Goal: Information Seeking & Learning: Learn about a topic

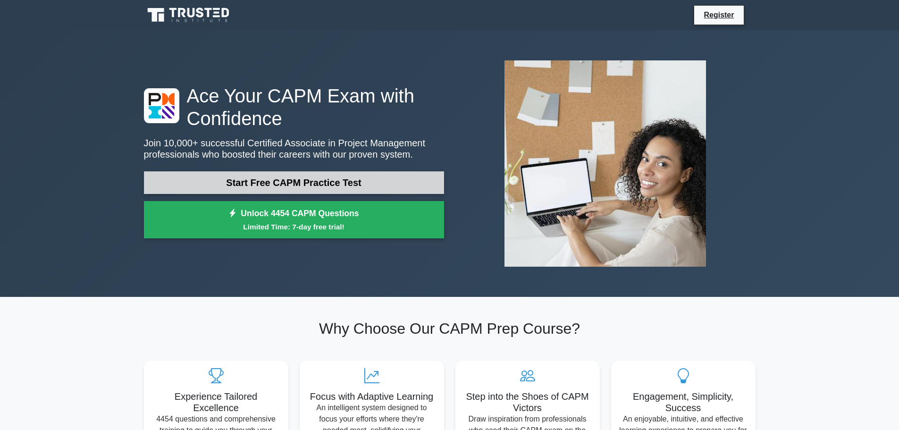
click at [285, 184] on link "Start Free CAPM Practice Test" at bounding box center [294, 182] width 300 height 23
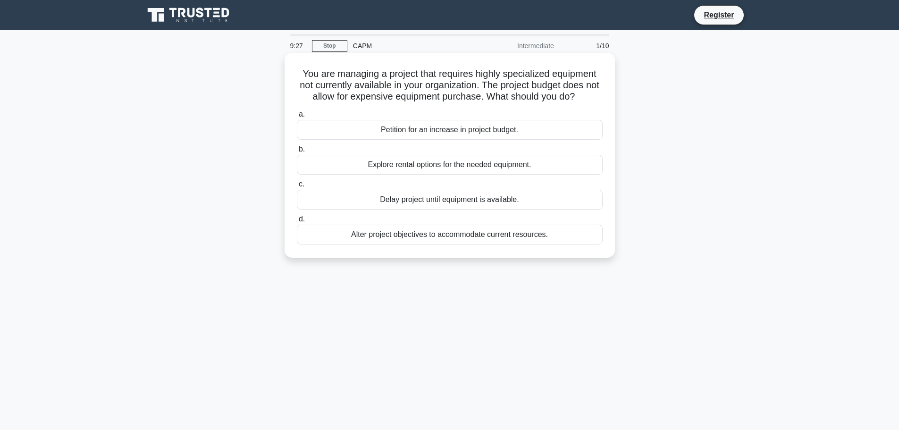
click at [369, 237] on div "Alter project objectives to accommodate current resources." at bounding box center [450, 235] width 306 height 20
click at [297, 222] on input "d. Alter project objectives to accommodate current resources." at bounding box center [297, 219] width 0 height 6
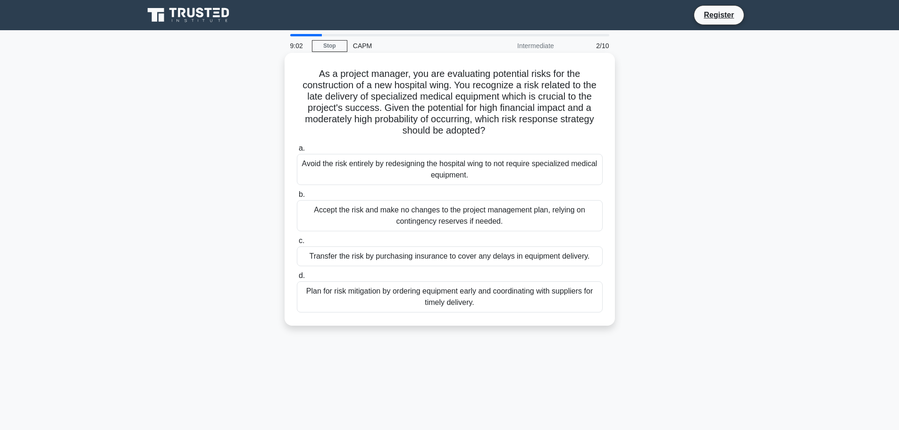
click at [350, 301] on div "Plan for risk mitigation by ordering equipment early and coordinating with supp…" at bounding box center [450, 296] width 306 height 31
click at [297, 279] on input "d. Plan for risk mitigation by ordering equipment early and coordinating with s…" at bounding box center [297, 276] width 0 height 6
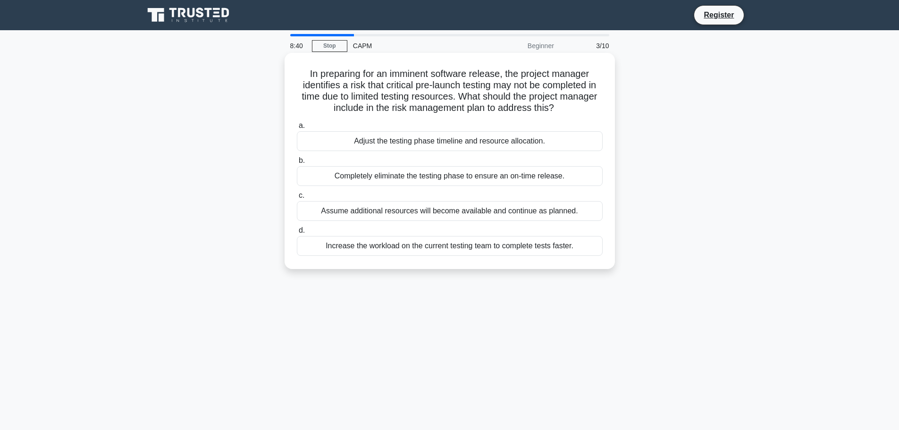
click at [395, 143] on div "Adjust the testing phase timeline and resource allocation." at bounding box center [450, 141] width 306 height 20
click at [297, 129] on input "a. Adjust the testing phase timeline and resource allocation." at bounding box center [297, 126] width 0 height 6
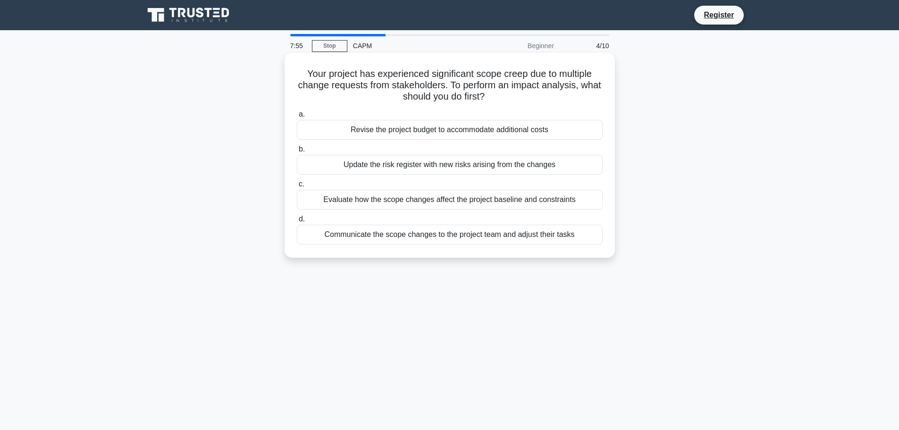
click at [412, 167] on div "Update the risk register with new risks arising from the changes" at bounding box center [450, 165] width 306 height 20
click at [297, 152] on input "b. Update the risk register with new risks arising from the changes" at bounding box center [297, 149] width 0 height 6
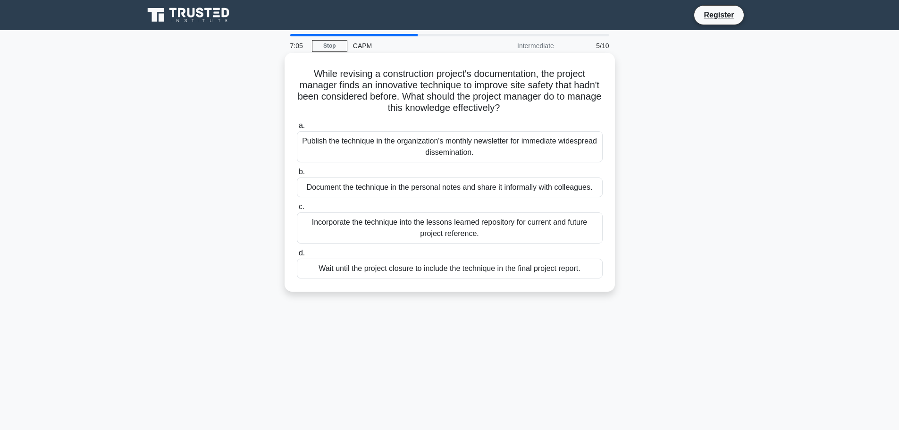
click at [386, 234] on div "Incorporate the technique into the lessons learned repository for current and f…" at bounding box center [450, 227] width 306 height 31
click at [297, 210] on input "c. Incorporate the technique into the lessons learned repository for current an…" at bounding box center [297, 207] width 0 height 6
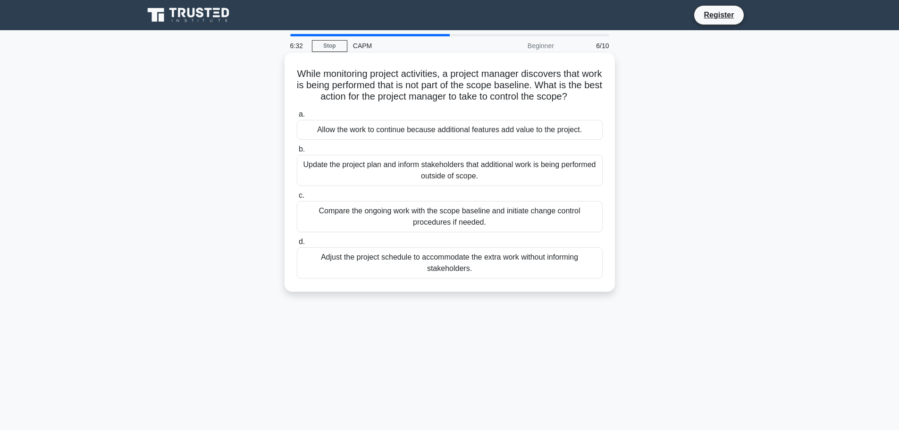
click at [385, 222] on div "Compare the ongoing work with the scope baseline and initiate change control pr…" at bounding box center [450, 216] width 306 height 31
click at [297, 199] on input "c. Compare the ongoing work with the scope baseline and initiate change control…" at bounding box center [297, 196] width 0 height 6
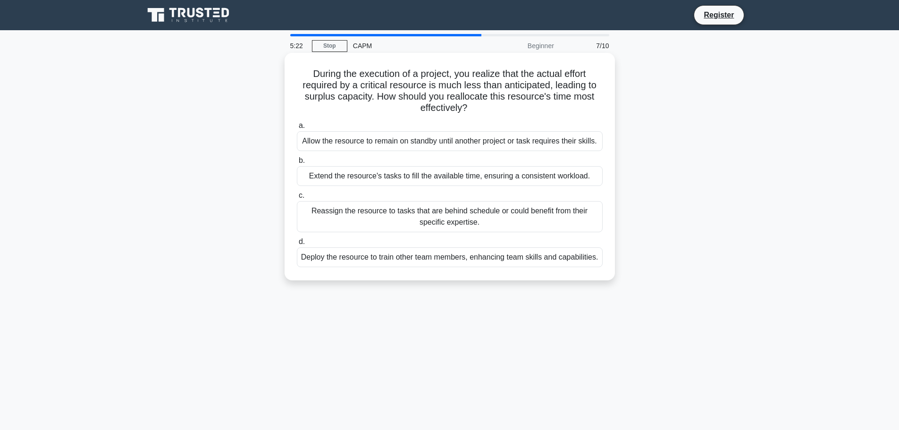
click at [401, 216] on div "Reassign the resource to tasks that are behind schedule or could benefit from t…" at bounding box center [450, 216] width 306 height 31
click at [297, 199] on input "c. Reassign the resource to tasks that are behind schedule or could benefit fro…" at bounding box center [297, 196] width 0 height 6
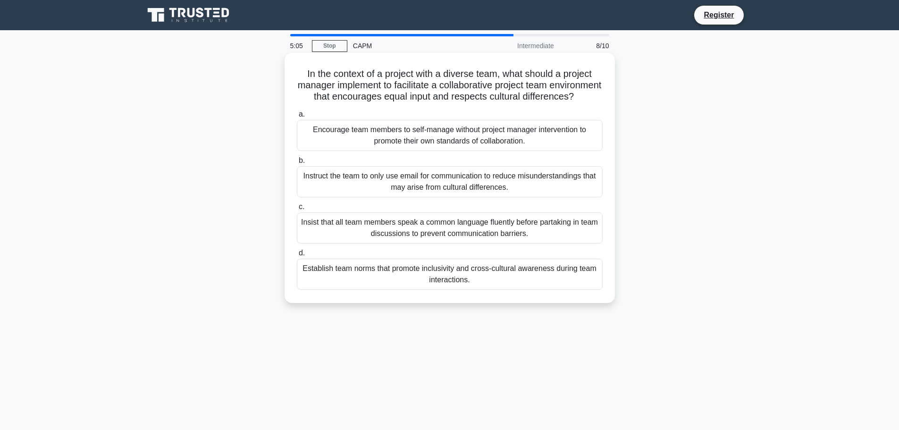
click at [462, 290] on div "Establish team norms that promote inclusivity and cross-cultural awareness duri…" at bounding box center [450, 274] width 306 height 31
click at [297, 256] on input "d. Establish team norms that promote inclusivity and cross-cultural awareness d…" at bounding box center [297, 253] width 0 height 6
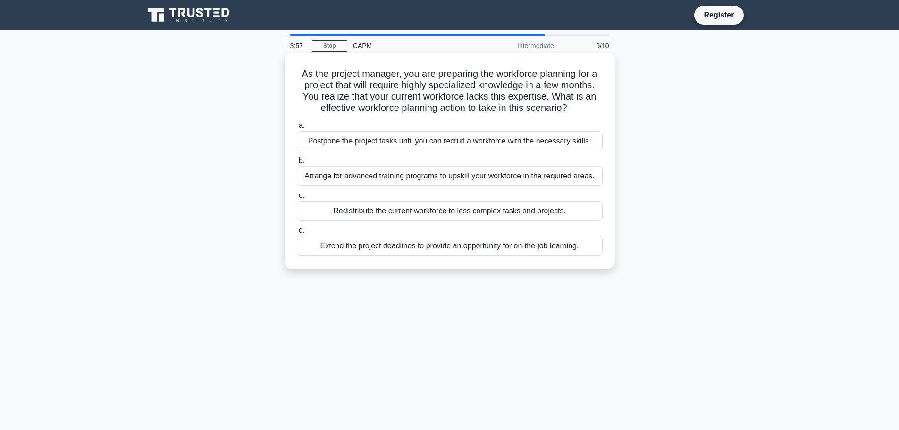
click at [422, 180] on div "Arrange for advanced training programs to upskill your workforce in the require…" at bounding box center [450, 176] width 306 height 20
click at [386, 179] on div "Arrange for advanced training programs to upskill your workforce in the require…" at bounding box center [450, 176] width 306 height 20
click at [297, 164] on input "b. Arrange for advanced training programs to upskill your workforce in the requ…" at bounding box center [297, 161] width 0 height 6
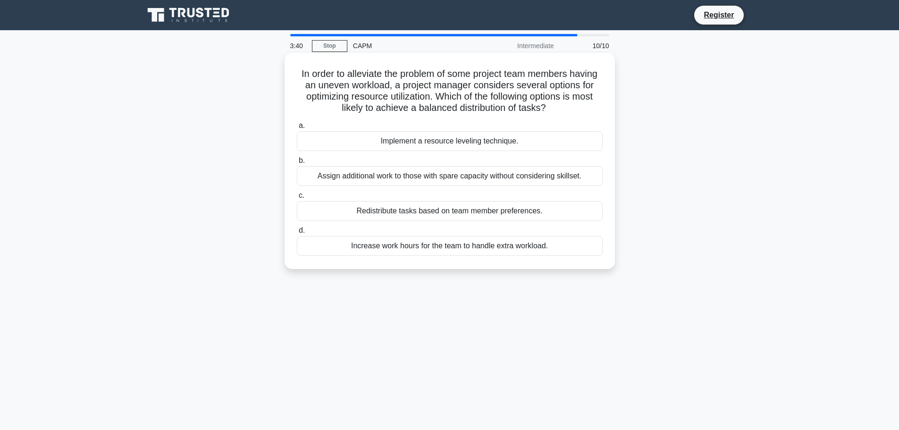
click at [475, 140] on div "Implement a resource leveling technique." at bounding box center [450, 141] width 306 height 20
click at [297, 129] on input "a. Implement a resource leveling technique." at bounding box center [297, 126] width 0 height 6
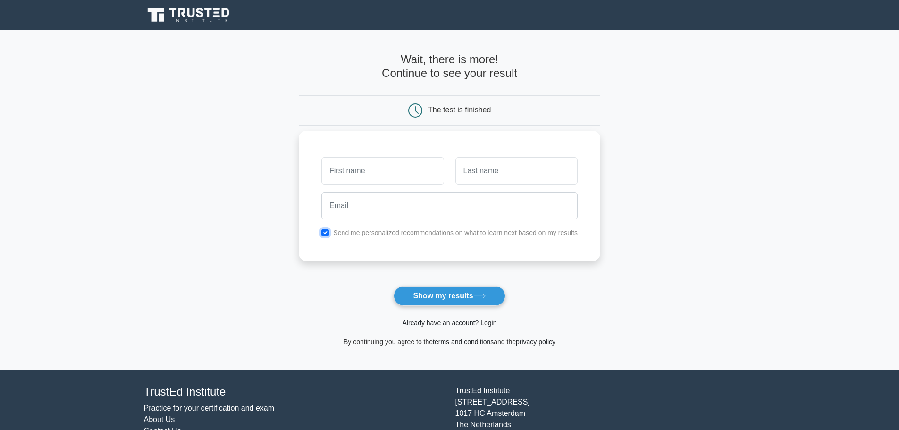
click at [329, 233] on input "checkbox" at bounding box center [325, 233] width 8 height 8
checkbox input "false"
click at [381, 172] on input "text" at bounding box center [382, 170] width 122 height 27
type input "Carly"
type input "Garson"
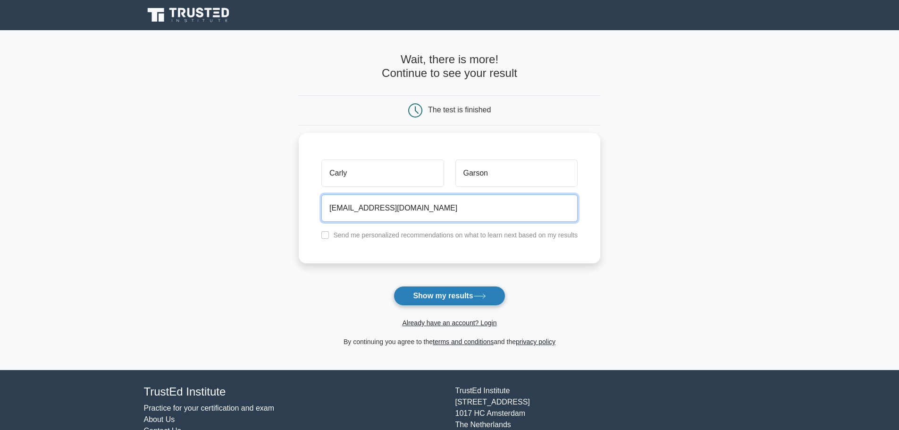
type input "[EMAIL_ADDRESS][DOMAIN_NAME]"
click at [454, 294] on button "Show my results" at bounding box center [449, 296] width 111 height 20
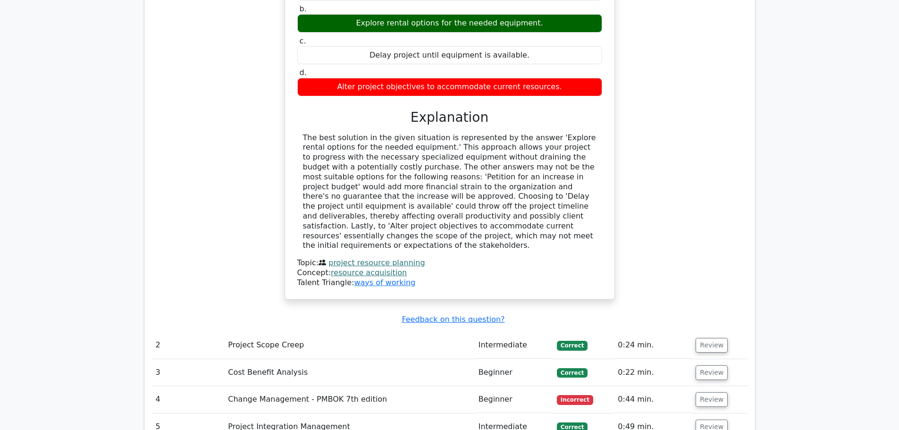
scroll to position [1039, 0]
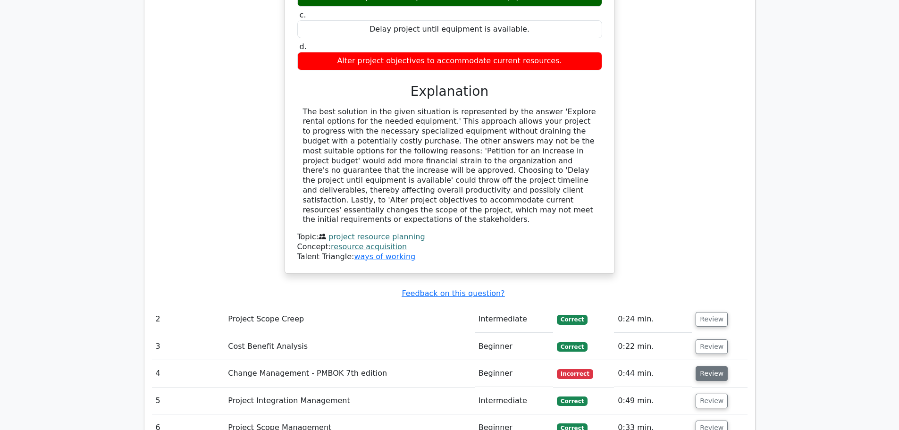
click at [713, 366] on button "Review" at bounding box center [712, 373] width 32 height 15
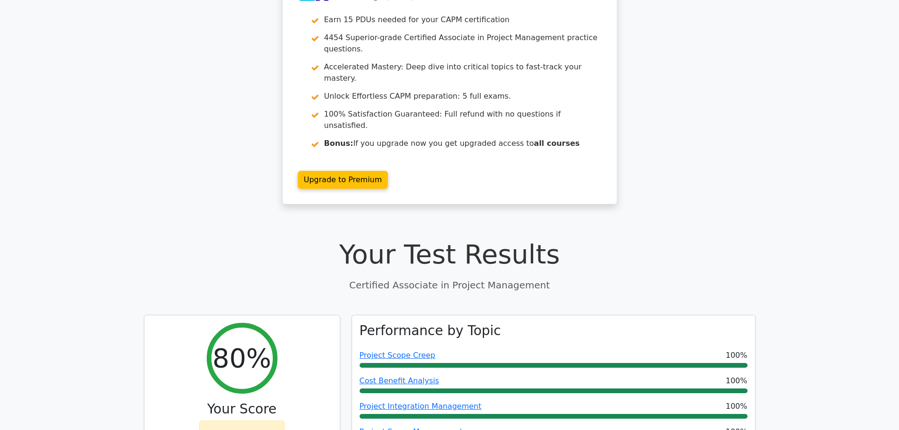
scroll to position [0, 0]
